Goal: Task Accomplishment & Management: Use online tool/utility

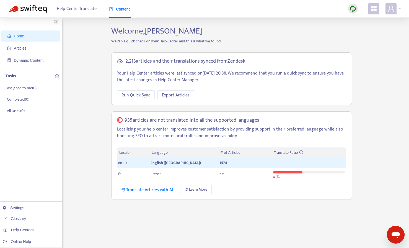
click at [353, 5] on img at bounding box center [353, 8] width 7 height 7
click at [357, 20] on link "Quick Sync" at bounding box center [365, 20] width 24 height 6
click at [20, 50] on span "Articles" at bounding box center [20, 48] width 13 height 4
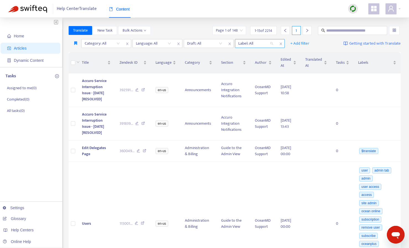
click at [258, 43] on div at bounding box center [252, 43] width 33 height 7
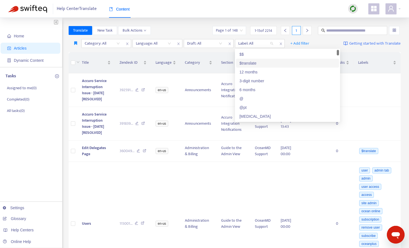
click at [254, 63] on div "$translate" at bounding box center [287, 63] width 96 height 6
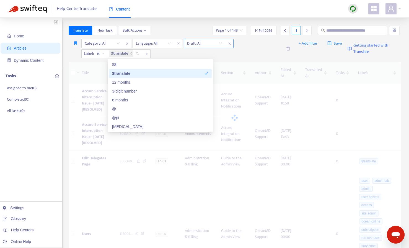
click at [202, 43] on input "search" at bounding box center [204, 43] width 35 height 8
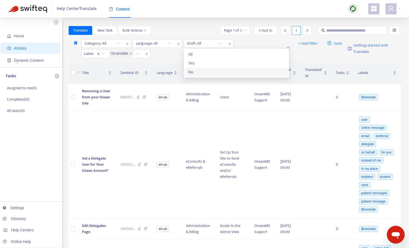
click at [198, 70] on div "No" at bounding box center [236, 72] width 96 height 6
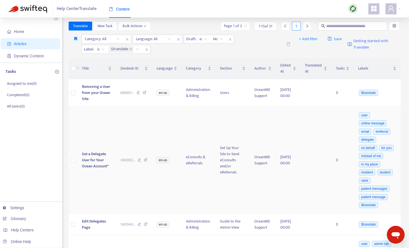
scroll to position [5, 0]
click at [268, 25] on span "1 - 15 of 31" at bounding box center [266, 26] width 14 height 6
click at [240, 24] on input "search" at bounding box center [235, 25] width 23 height 8
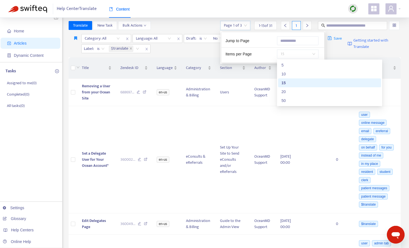
click at [298, 52] on span "15" at bounding box center [297, 54] width 35 height 8
click at [288, 102] on div "50" at bounding box center [330, 100] width 96 height 6
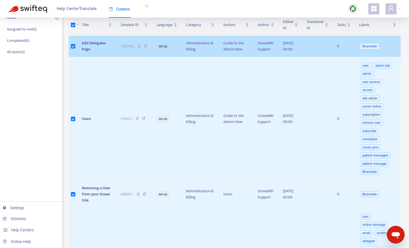
scroll to position [0, 0]
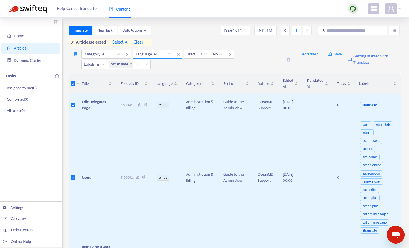
click at [169, 55] on div "Language: All" at bounding box center [153, 54] width 41 height 8
click at [158, 64] on div "en-us" at bounding box center [185, 65] width 96 height 6
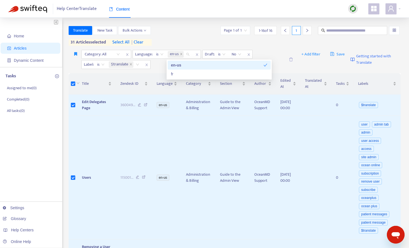
click at [180, 30] on div "Translate New Task Bulk Actions Page 1 of 1 1 - 16 of 16 1" at bounding box center [235, 30] width 332 height 9
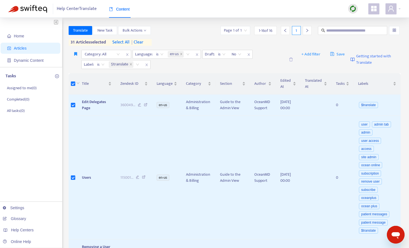
click at [71, 83] on th at bounding box center [73, 83] width 9 height 21
click at [141, 43] on span "| clear" at bounding box center [137, 42] width 14 height 7
click at [84, 32] on span "Translate" at bounding box center [80, 30] width 15 height 6
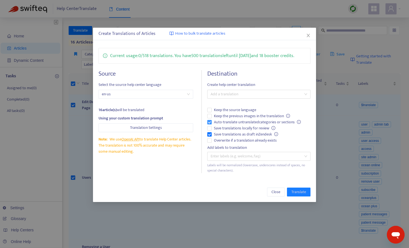
click at [219, 121] on span "Auto-translate untranslated categories or sections" at bounding box center [257, 122] width 91 height 6
click at [233, 92] on div at bounding box center [256, 94] width 95 height 7
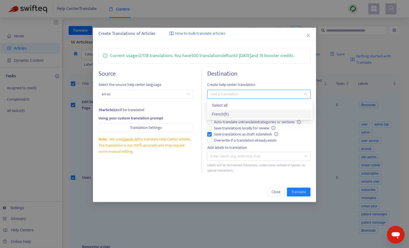
click at [225, 114] on div "French ( fr )" at bounding box center [260, 114] width 96 height 6
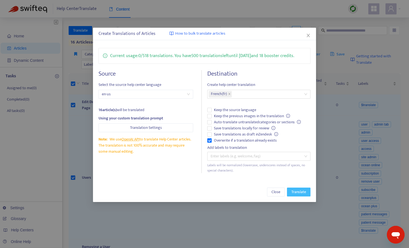
click at [298, 192] on span "Translate" at bounding box center [299, 192] width 15 height 6
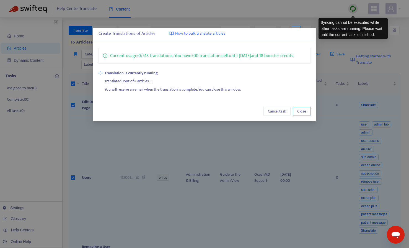
click at [308, 114] on button "Close" at bounding box center [302, 111] width 18 height 9
